Goal: Communication & Community: Connect with others

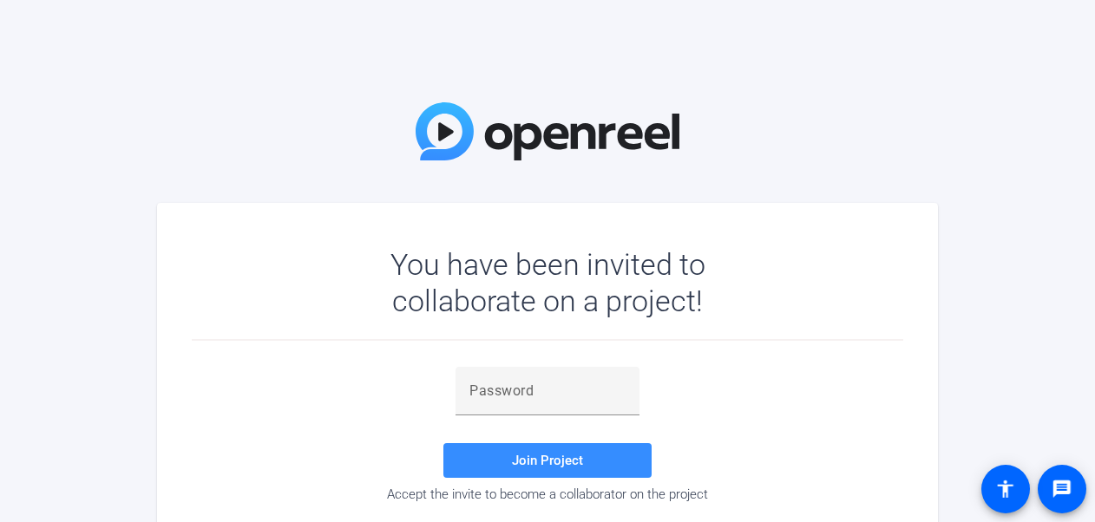
click at [340, 404] on div "Join Project Accept the invite to become a collaborator on the project" at bounding box center [548, 434] width 712 height 135
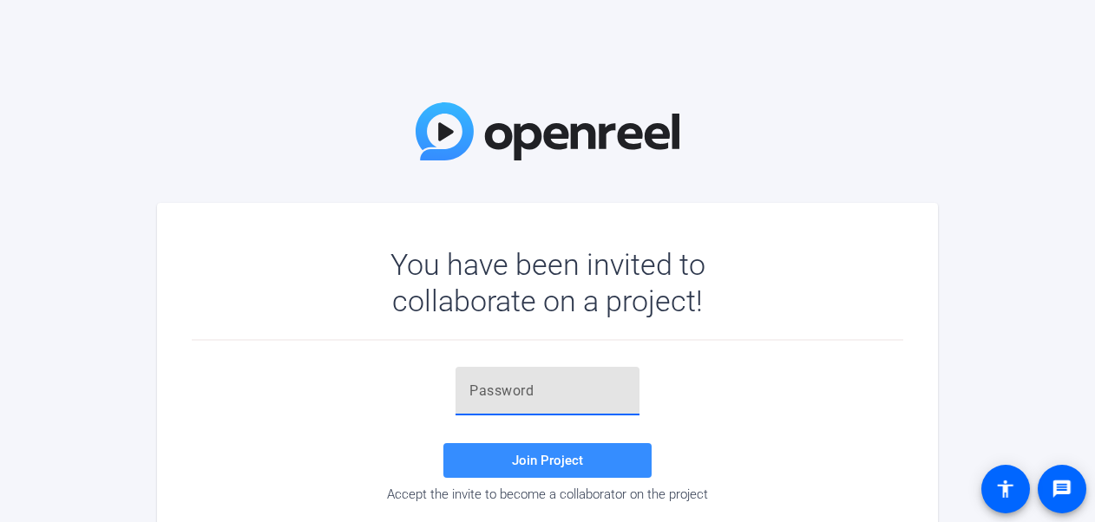
click at [502, 396] on input "text" at bounding box center [547, 391] width 156 height 21
paste input "3b^&nQ"
type input "3b^&nQ"
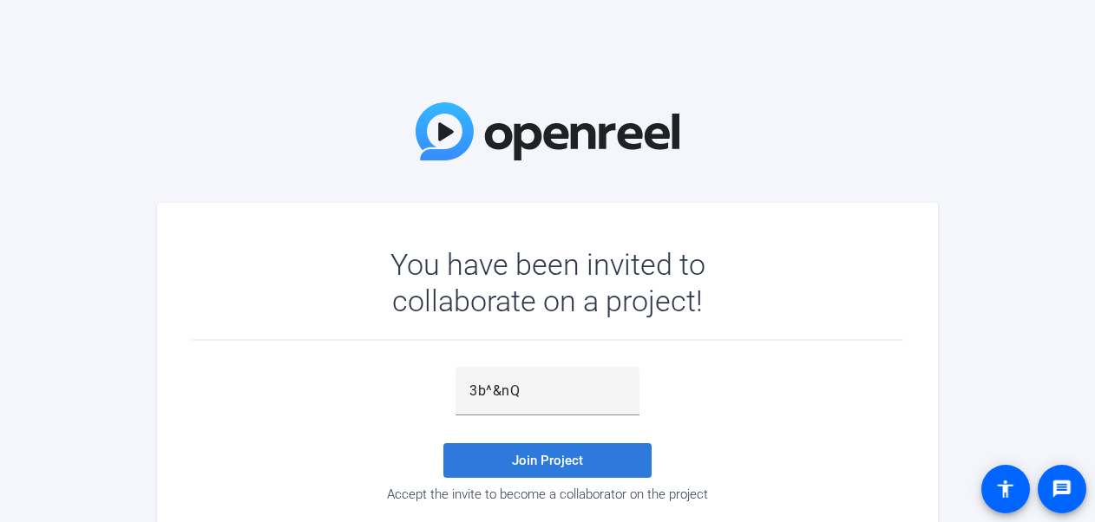
click at [530, 453] on span "Join Project" at bounding box center [547, 461] width 71 height 16
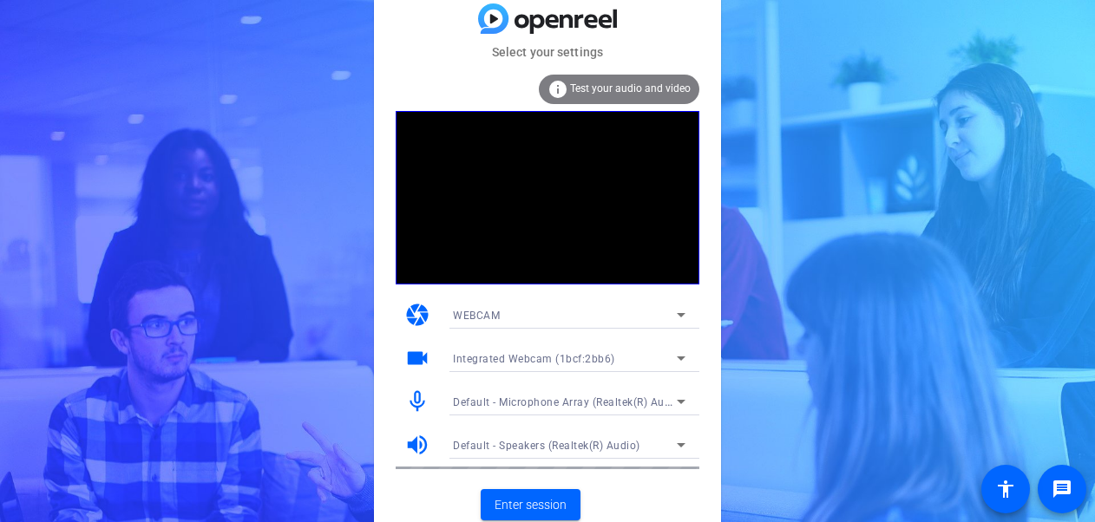
click at [417, 359] on mat-icon "videocam" at bounding box center [417, 358] width 26 height 26
click at [552, 363] on span "Integrated Webcam (1bcf:2bb6)" at bounding box center [534, 359] width 162 height 12
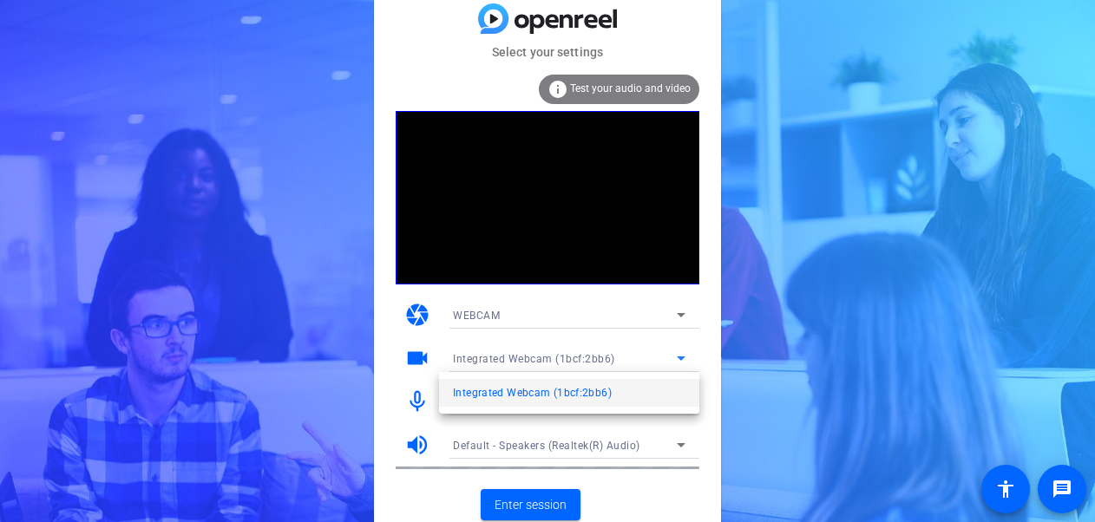
click at [552, 363] on div at bounding box center [547, 261] width 1095 height 522
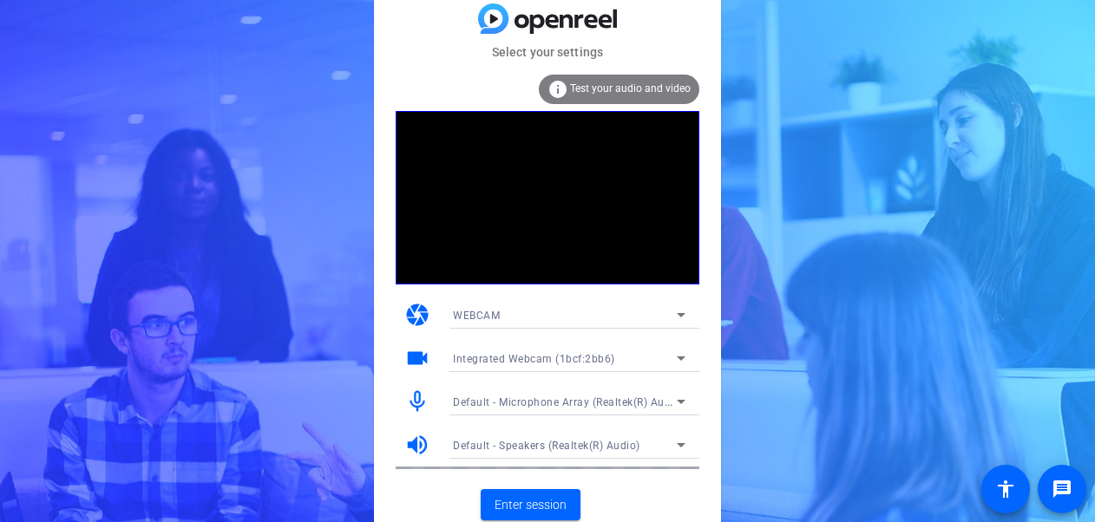
click at [698, 212] on video at bounding box center [548, 198] width 304 height 174
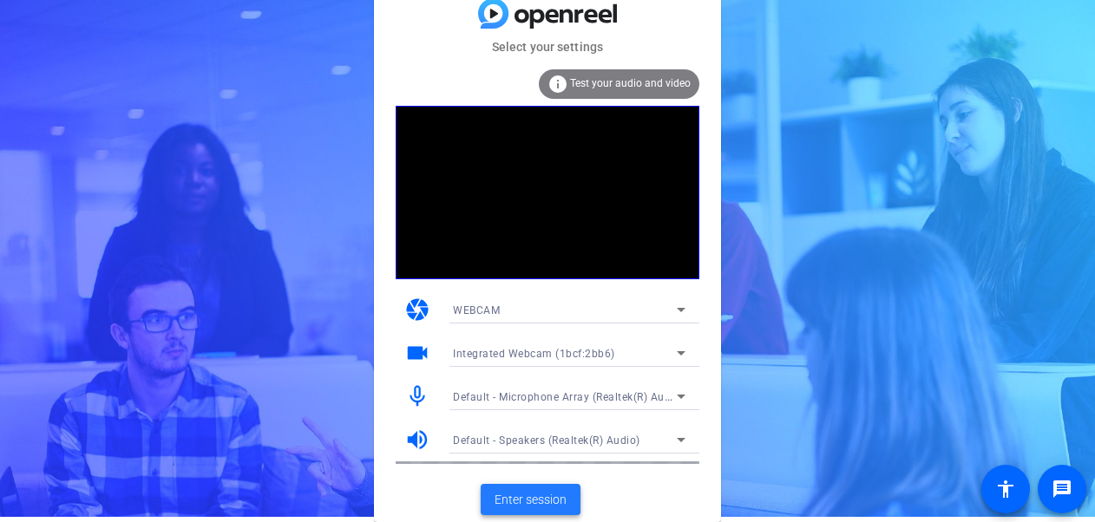
click at [559, 502] on span "Enter session" at bounding box center [531, 500] width 72 height 18
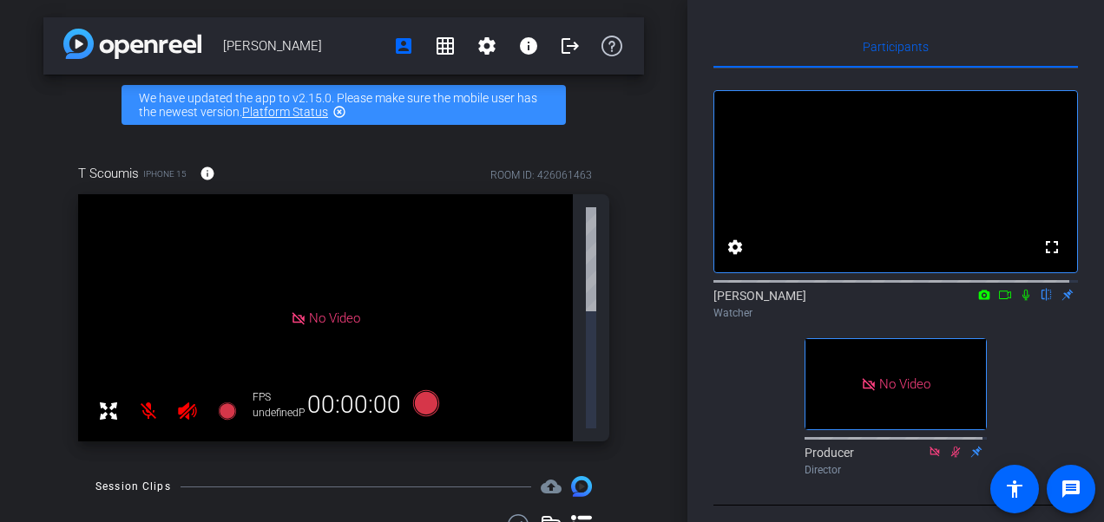
click at [1015, 303] on mat-icon at bounding box center [1025, 295] width 21 height 16
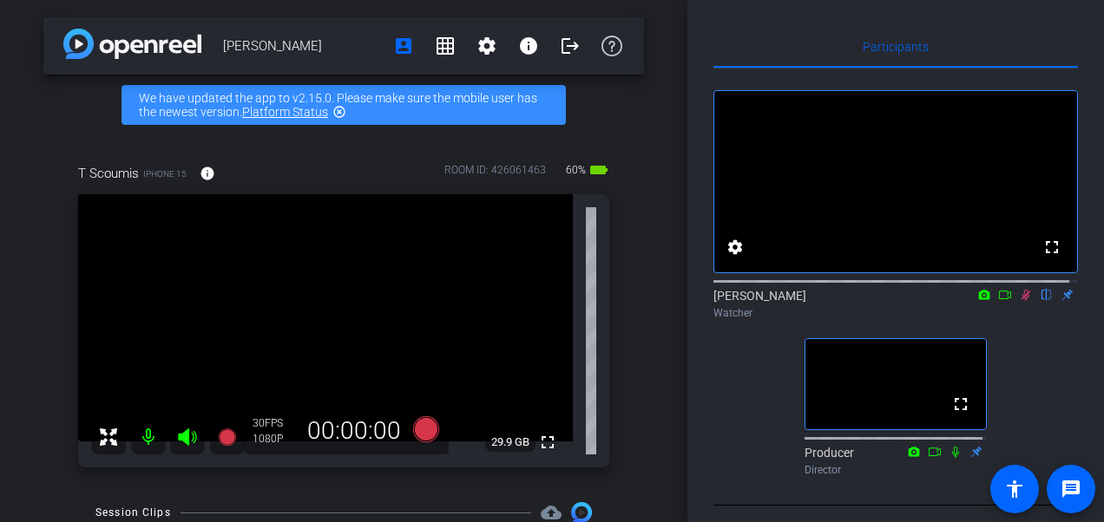
click at [1002, 301] on icon at bounding box center [1005, 295] width 14 height 12
click at [1042, 301] on icon at bounding box center [1047, 295] width 10 height 11
click at [1043, 301] on icon at bounding box center [1046, 295] width 7 height 11
click at [1042, 301] on icon at bounding box center [1047, 295] width 10 height 11
click at [1043, 301] on icon at bounding box center [1046, 295] width 7 height 11
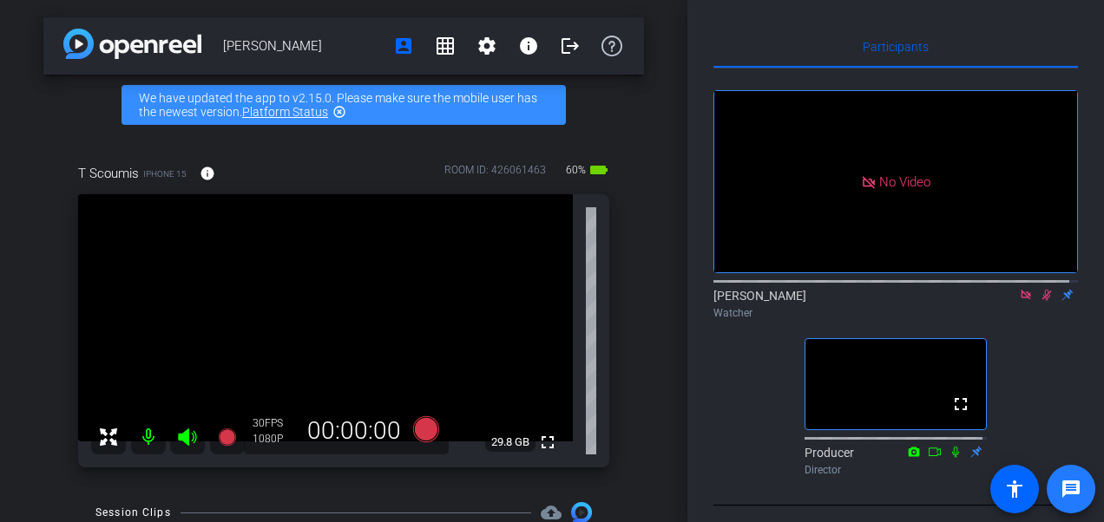
click at [1075, 486] on mat-icon "message" at bounding box center [1070, 489] width 21 height 21
